Goal: Information Seeking & Learning: Learn about a topic

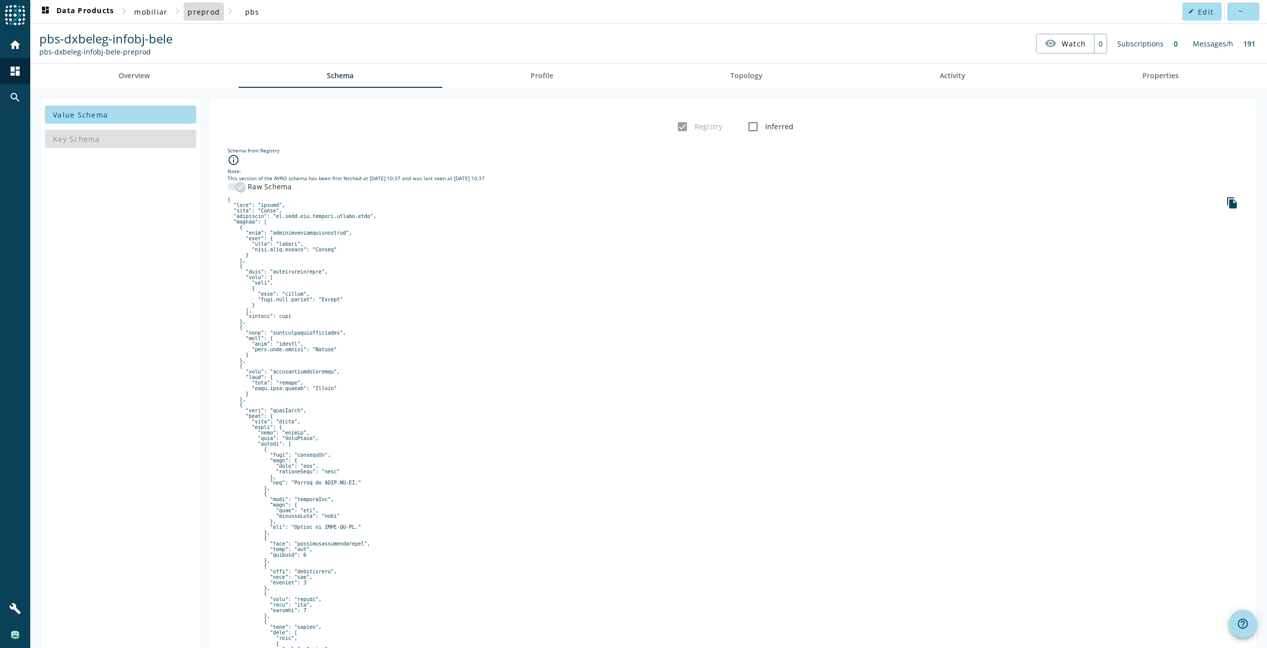
click at [195, 13] on span "preprod" at bounding box center [204, 12] width 32 height 10
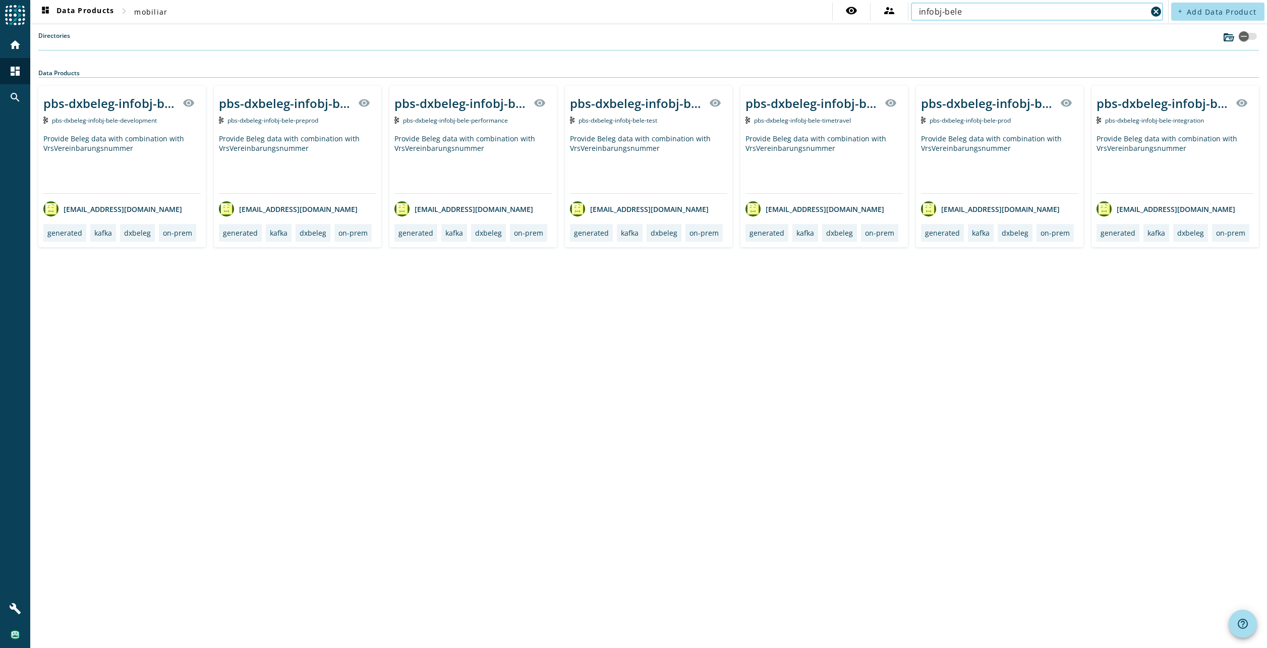
type input "infobj-bele"
click at [329, 149] on div "Provide Beleg data with combination with VrsVereinbarungsnummer" at bounding box center [297, 164] width 157 height 60
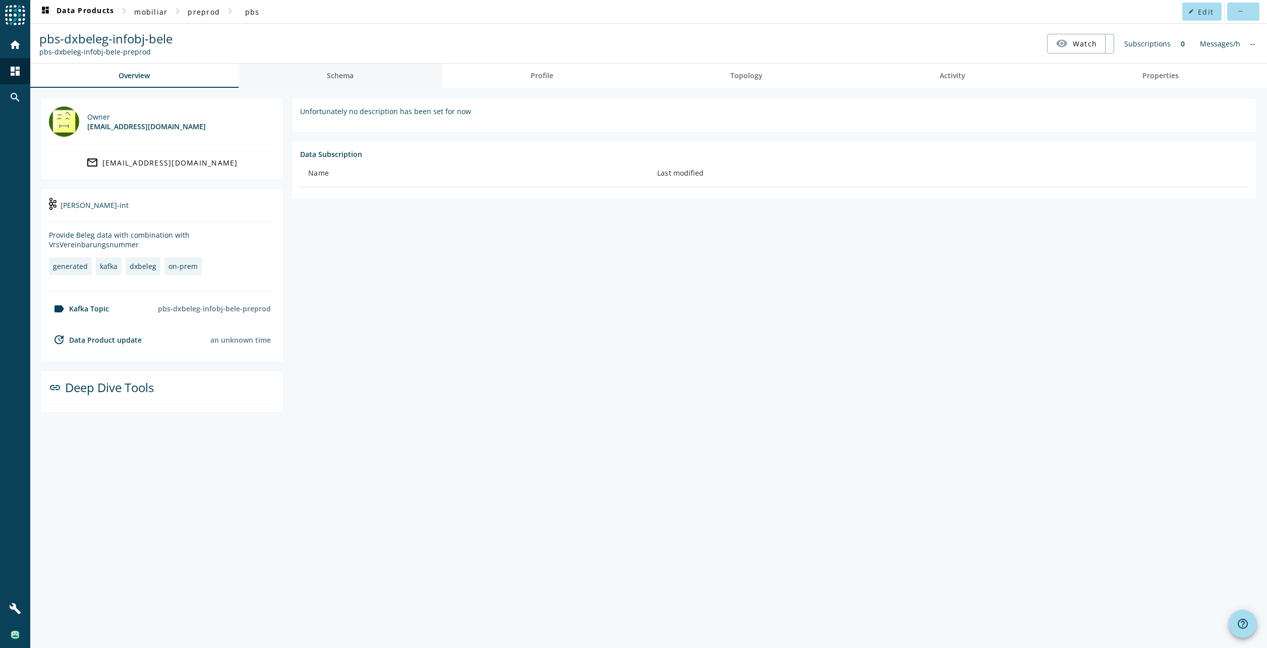
click at [340, 79] on span "Schema" at bounding box center [340, 75] width 27 height 7
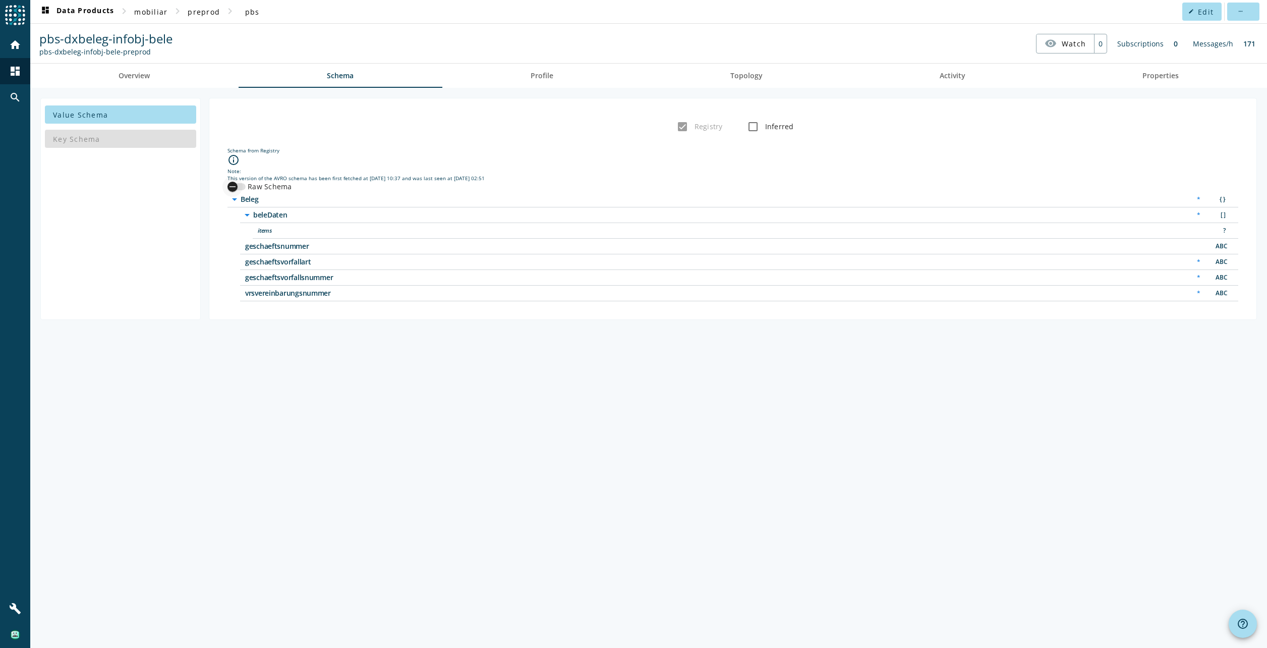
click at [239, 186] on div "button" at bounding box center [232, 187] width 20 height 20
